Goal: Information Seeking & Learning: Find specific fact

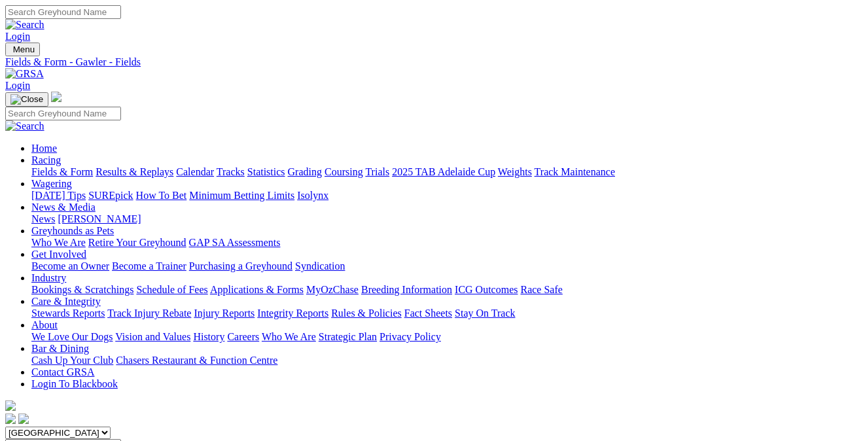
click at [66, 272] on link "Industry" at bounding box center [48, 277] width 35 height 11
click at [122, 284] on link "Bookings & Scratchings" at bounding box center [82, 289] width 102 height 11
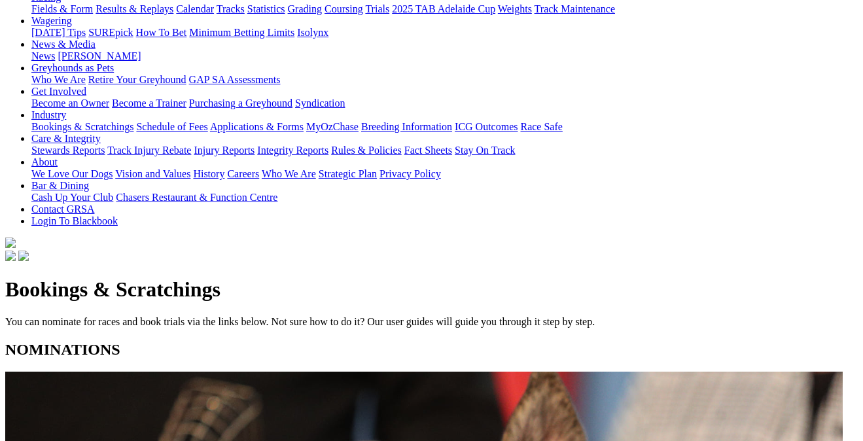
scroll to position [165, 0]
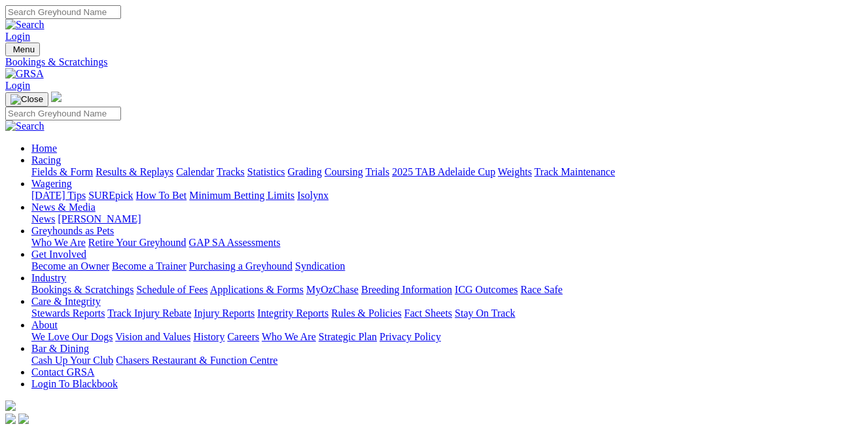
scroll to position [0, 0]
click at [214, 166] on link "Calendar" at bounding box center [195, 171] width 38 height 11
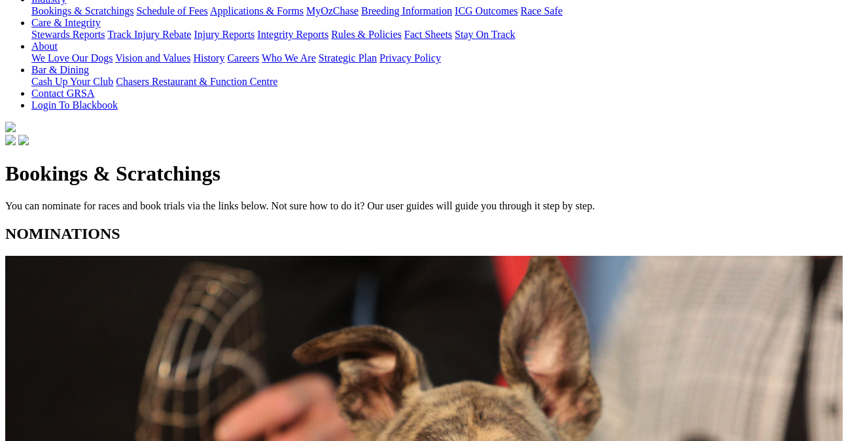
scroll to position [286, 0]
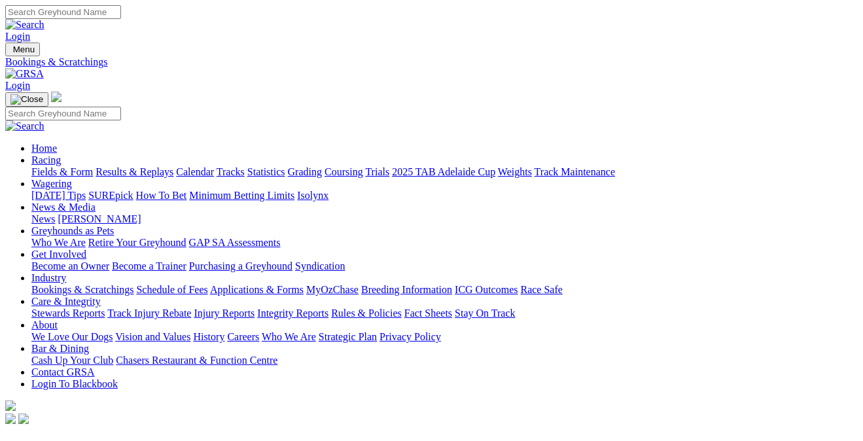
scroll to position [0, 0]
click at [58, 166] on link "Fields & Form" at bounding box center [61, 171] width 61 height 11
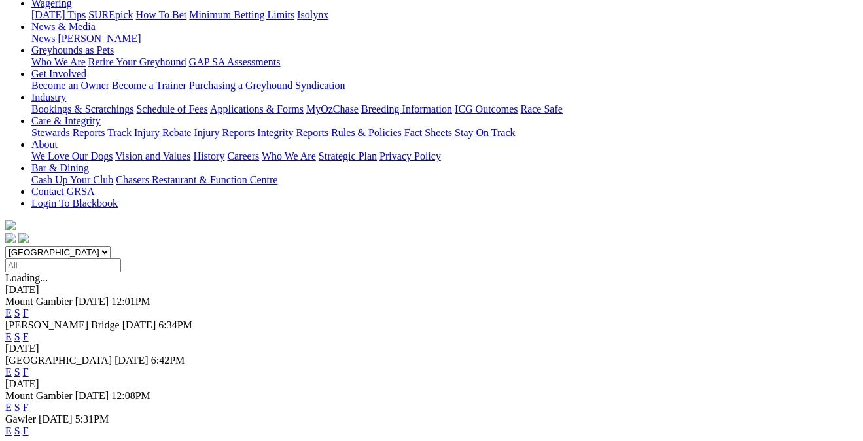
scroll to position [181, 0]
click at [29, 424] on link "F" at bounding box center [26, 429] width 6 height 11
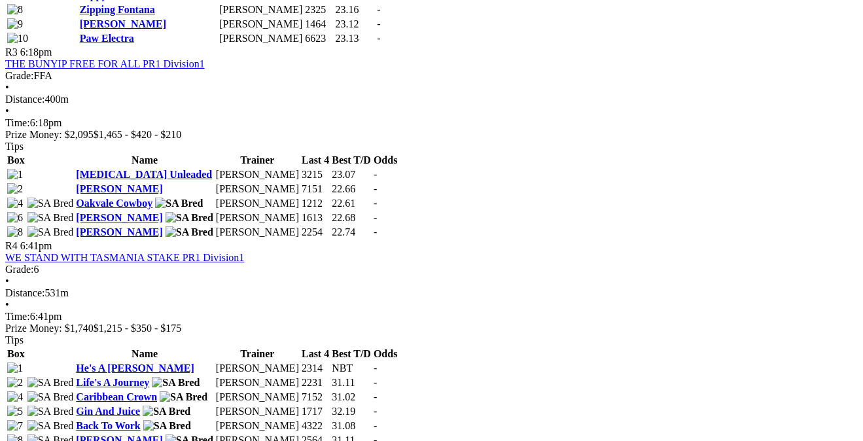
scroll to position [1103, 0]
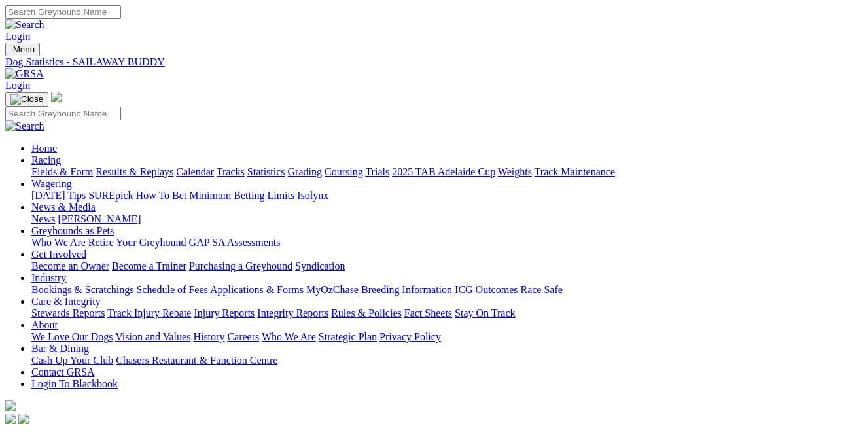
click at [95, 201] on link "News & Media" at bounding box center [63, 206] width 64 height 11
click at [55, 213] on link "News" at bounding box center [43, 218] width 24 height 11
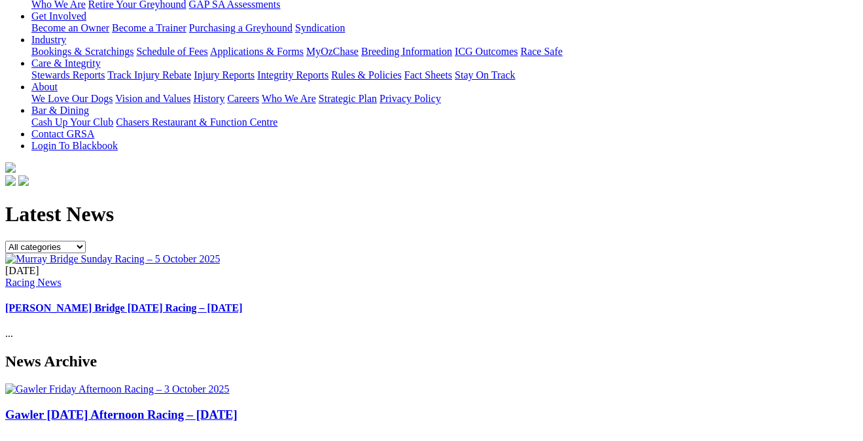
scroll to position [241, 0]
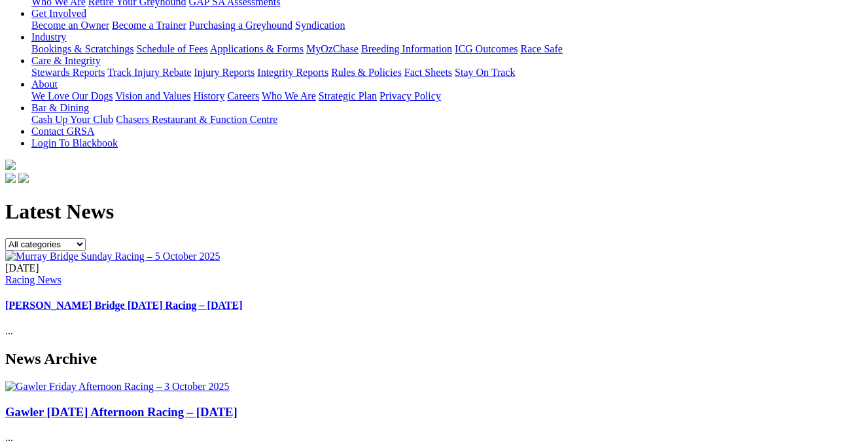
click at [44, 405] on link "Gawler [DATE] Afternoon Racing – [DATE]" at bounding box center [121, 412] width 232 height 14
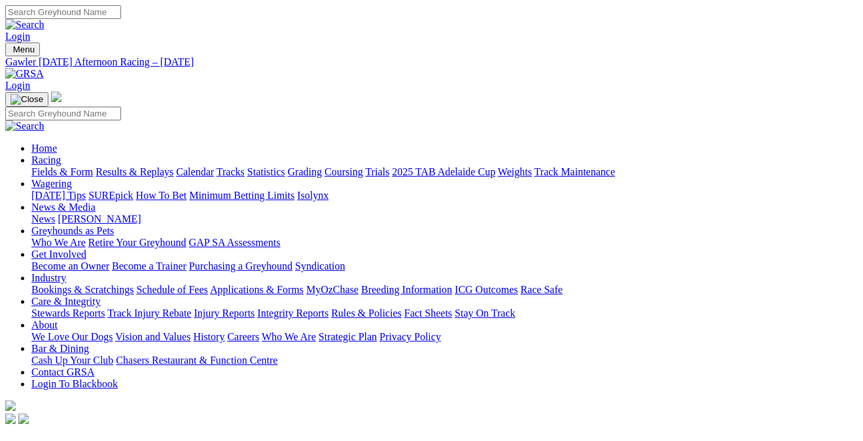
click at [61, 154] on link "Racing" at bounding box center [45, 159] width 29 height 11
click at [67, 166] on link "Fields & Form" at bounding box center [61, 171] width 61 height 11
